Goal: Navigation & Orientation: Understand site structure

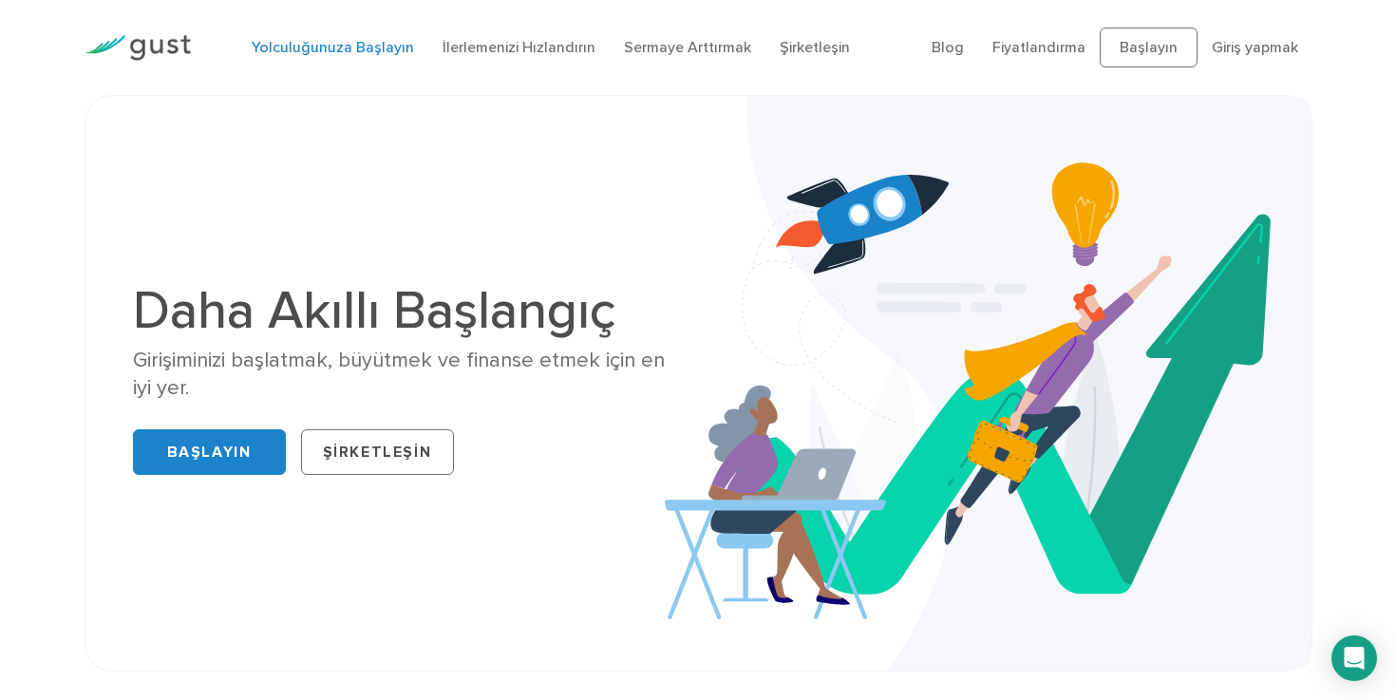
click at [336, 45] on font "Yolculuğunuza Başlayın" at bounding box center [333, 47] width 162 height 18
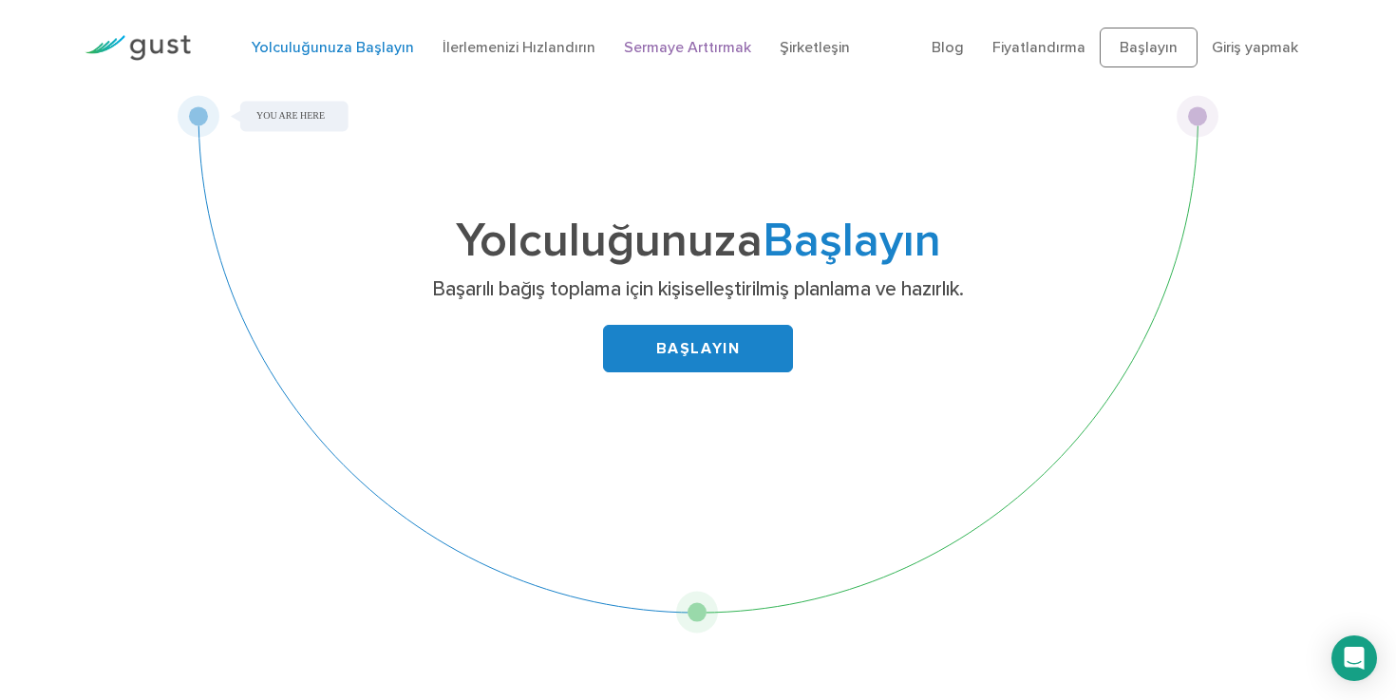
click at [653, 45] on font "Sermaye Arttırmak" at bounding box center [687, 47] width 127 height 18
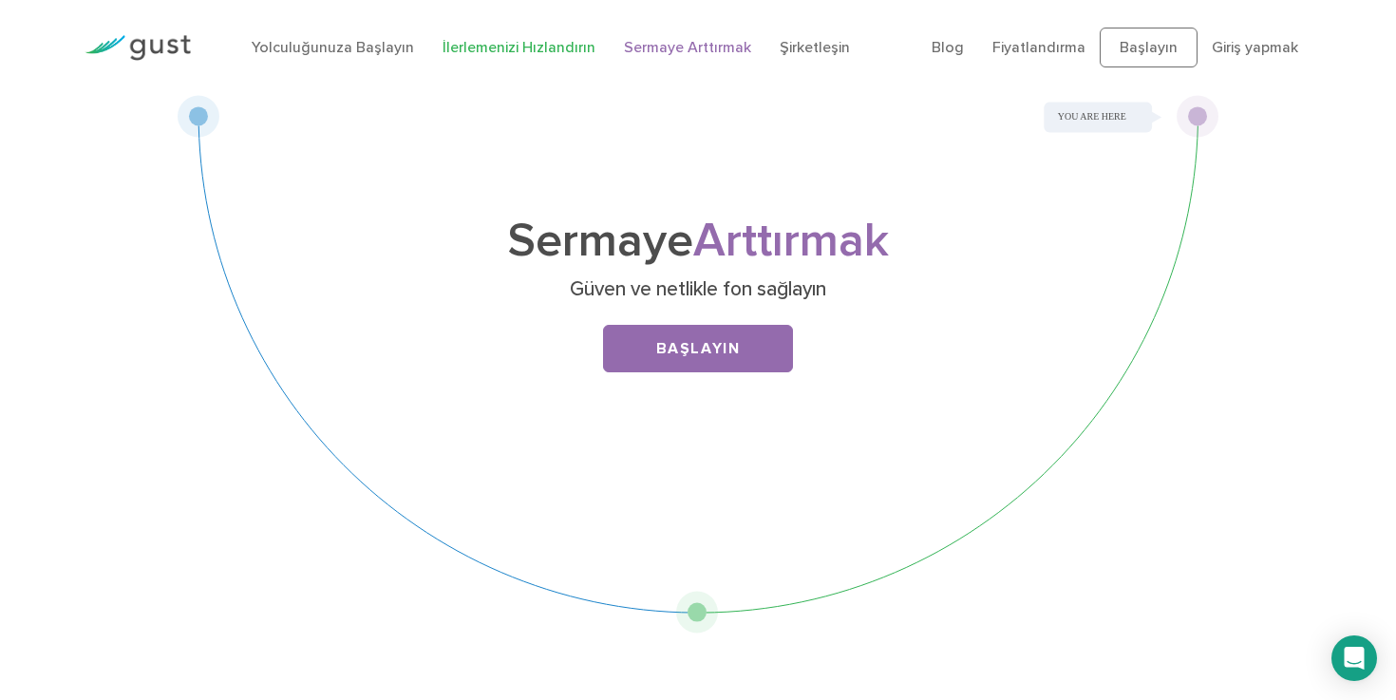
click at [508, 49] on font "İlerlemenizi Hızlandırın" at bounding box center [519, 47] width 153 height 18
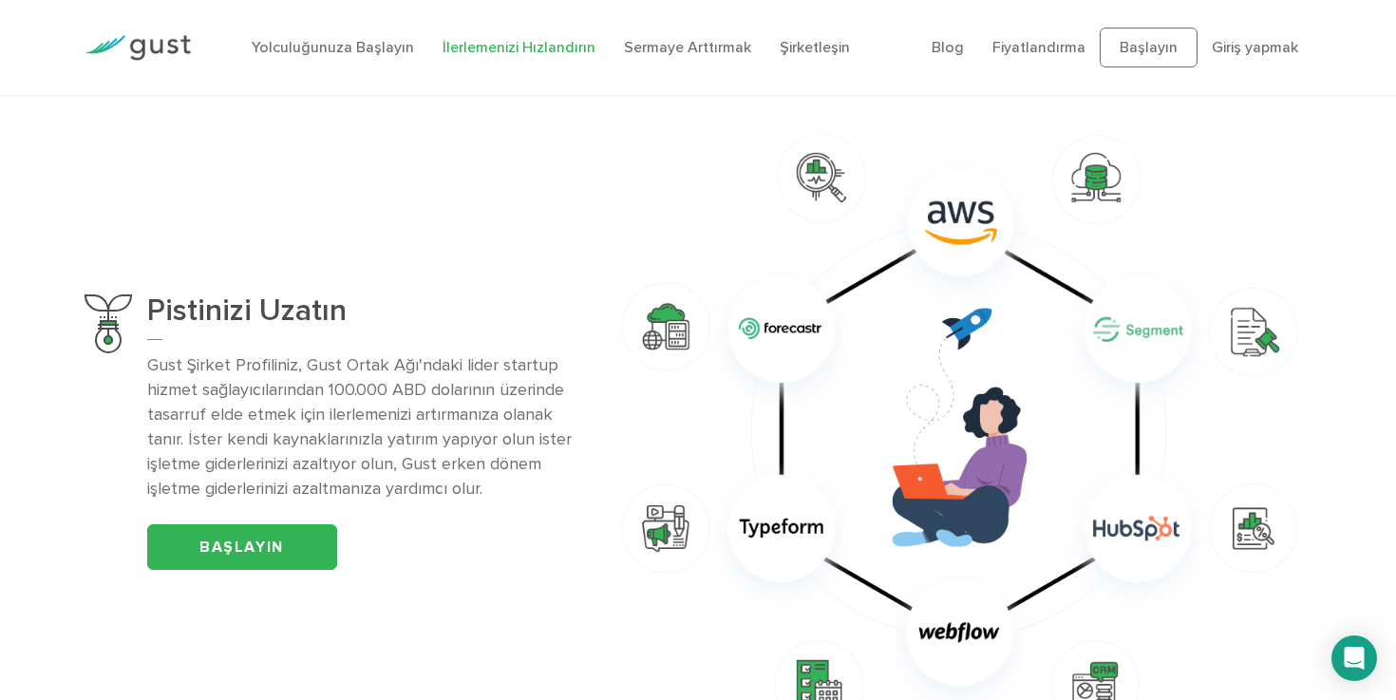
scroll to position [1255, 0]
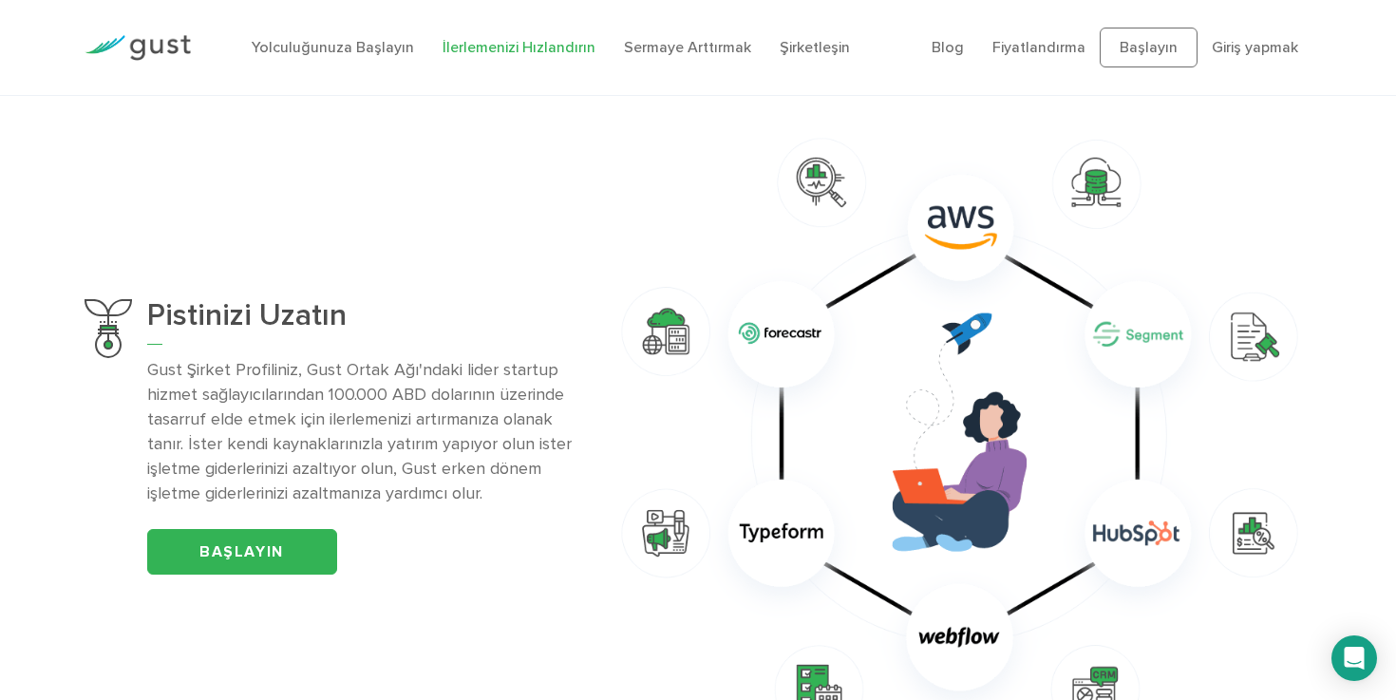
click at [1129, 545] on img at bounding box center [960, 436] width 705 height 624
